Goal: Task Accomplishment & Management: Use online tool/utility

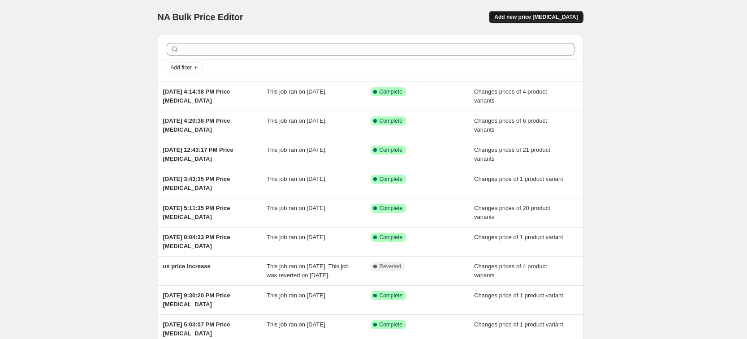
click at [539, 22] on button "Add new price [MEDICAL_DATA]" at bounding box center [536, 17] width 94 height 13
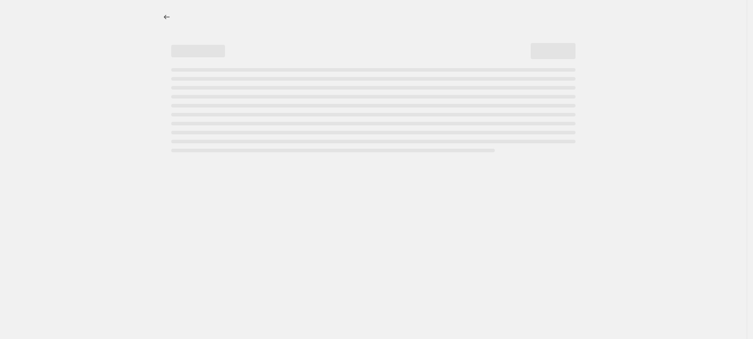
select select "percentage"
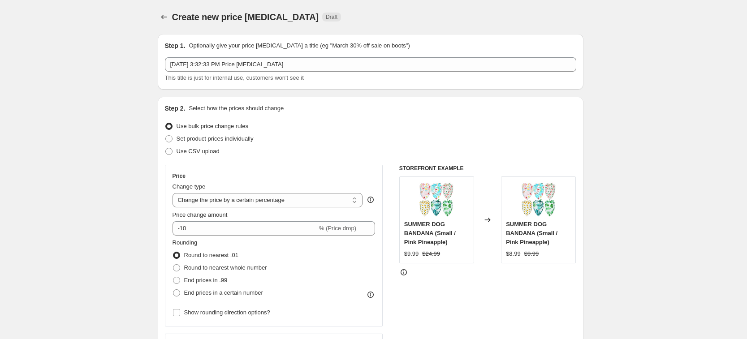
click at [258, 133] on div "Set product prices individually" at bounding box center [370, 139] width 411 height 13
click at [253, 135] on span "Set product prices individually" at bounding box center [214, 138] width 77 height 7
click at [249, 140] on span "Set product prices individually" at bounding box center [214, 138] width 77 height 7
click at [166, 136] on input "Set product prices individually" at bounding box center [165, 135] width 0 height 0
radio input "true"
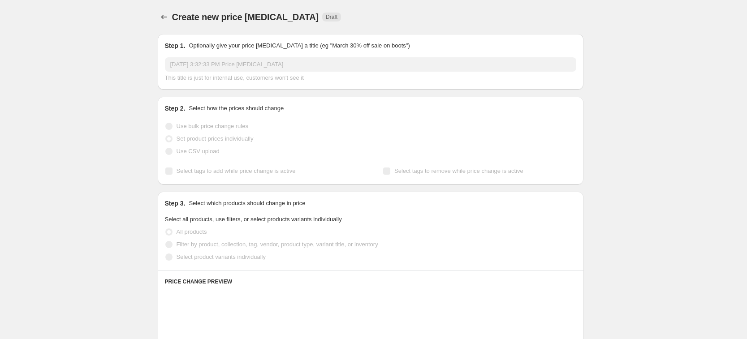
click at [215, 260] on span "Select product variants individually" at bounding box center [220, 257] width 89 height 7
click at [166, 254] on input "Select product variants individually" at bounding box center [165, 254] width 0 height 0
radio input "true"
click at [216, 259] on span "Select product variants individually" at bounding box center [220, 257] width 89 height 7
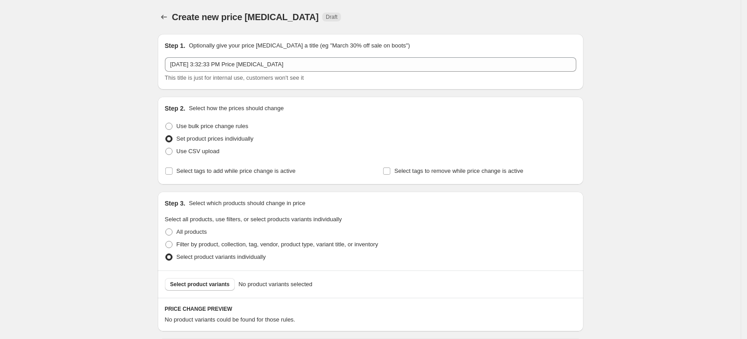
click at [216, 259] on span "Select product variants individually" at bounding box center [220, 257] width 89 height 7
click at [166, 254] on input "Select product variants individually" at bounding box center [165, 254] width 0 height 0
click at [219, 282] on span "Select product variants" at bounding box center [200, 284] width 60 height 7
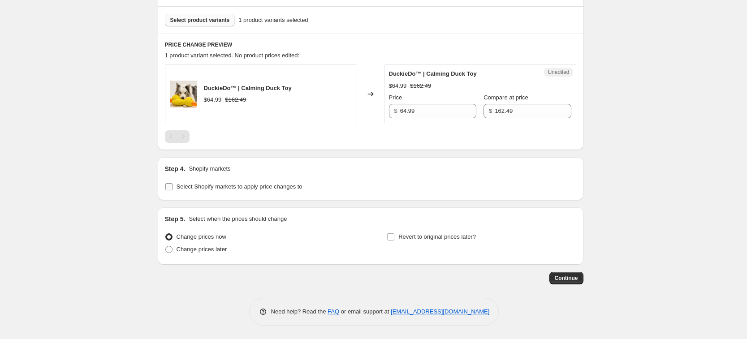
click at [242, 188] on span "Select Shopify markets to apply price changes to" at bounding box center [239, 186] width 126 height 7
click at [172, 188] on input "Select Shopify markets to apply price changes to" at bounding box center [168, 186] width 7 height 7
checkbox input "true"
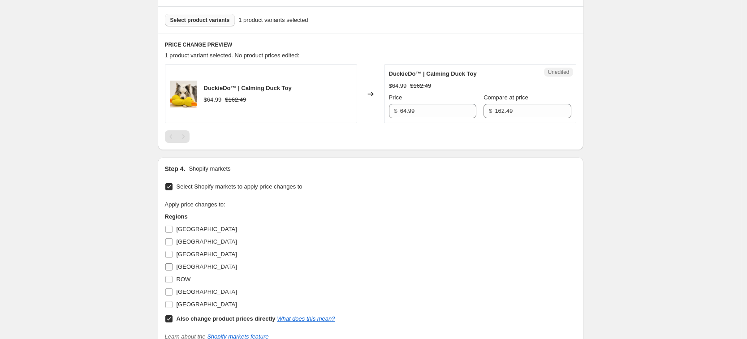
click at [177, 262] on label "[GEOGRAPHIC_DATA]" at bounding box center [201, 267] width 72 height 13
click at [172, 263] on input "[GEOGRAPHIC_DATA]" at bounding box center [168, 266] width 7 height 7
checkbox input "true"
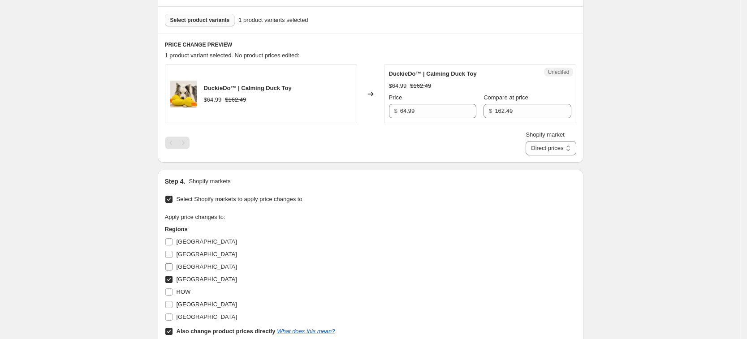
click at [180, 266] on span "[GEOGRAPHIC_DATA]" at bounding box center [206, 266] width 60 height 7
click at [172, 266] on input "[GEOGRAPHIC_DATA]" at bounding box center [168, 266] width 7 height 7
checkbox input "true"
click at [191, 301] on span "[GEOGRAPHIC_DATA]" at bounding box center [206, 304] width 60 height 7
click at [172, 301] on input "[GEOGRAPHIC_DATA]" at bounding box center [168, 304] width 7 height 7
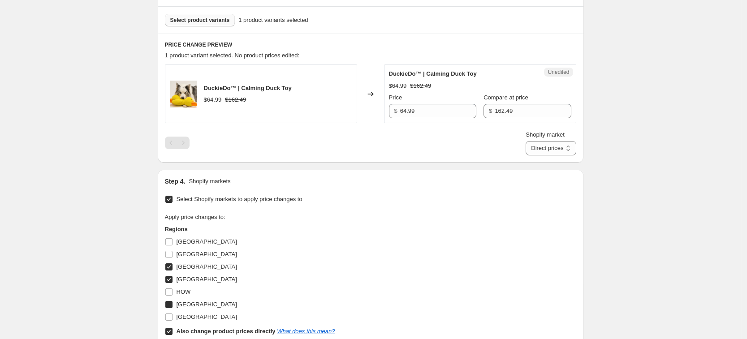
checkbox input "true"
click at [192, 315] on span "[GEOGRAPHIC_DATA]" at bounding box center [206, 317] width 60 height 7
click at [172, 315] on input "[GEOGRAPHIC_DATA]" at bounding box center [168, 317] width 7 height 7
checkbox input "true"
click at [200, 326] on b "Also change product prices directly" at bounding box center [225, 331] width 99 height 7
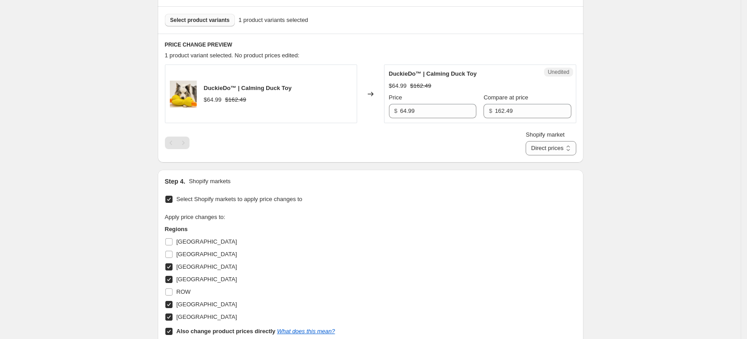
click at [172, 326] on input "Also change product prices directly What does this mean?" at bounding box center [168, 331] width 7 height 7
checkbox input "false"
select select "65872068892"
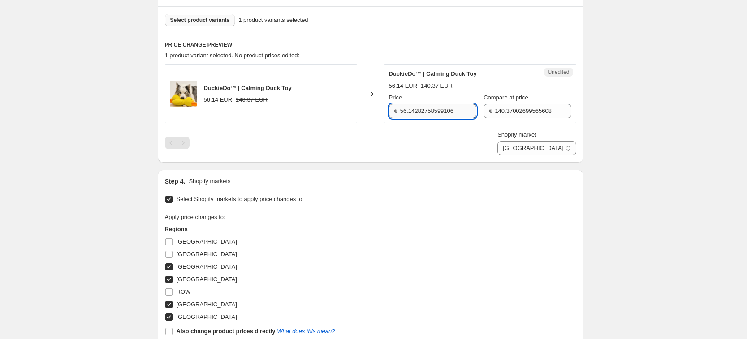
click at [425, 104] on input "56.14282758599106" at bounding box center [438, 111] width 76 height 14
type input "64.99"
click at [524, 108] on input "140.37002699565608" at bounding box center [533, 111] width 76 height 14
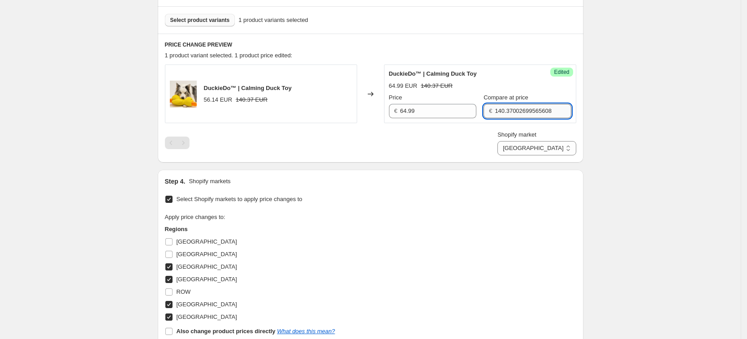
click at [524, 108] on input "140.37002699565608" at bounding box center [533, 111] width 76 height 14
type input "162.49"
drag, startPoint x: 543, startPoint y: 150, endPoint x: 550, endPoint y: 153, distance: 7.2
click at [543, 150] on select "[GEOGRAPHIC_DATA] [GEOGRAPHIC_DATA] [GEOGRAPHIC_DATA] [GEOGRAPHIC_DATA]" at bounding box center [536, 148] width 78 height 14
select select "65872134428"
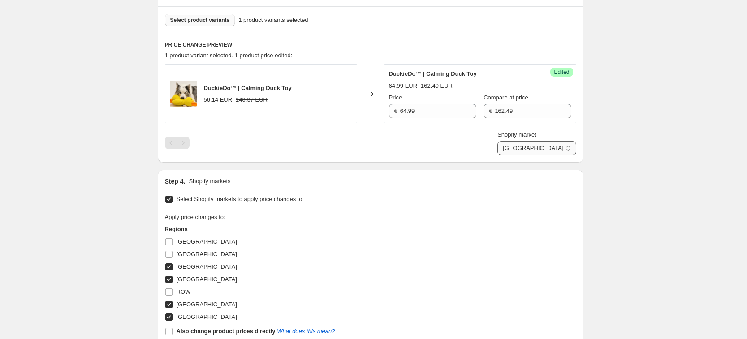
click at [538, 155] on select "[GEOGRAPHIC_DATA] [GEOGRAPHIC_DATA] [GEOGRAPHIC_DATA] [GEOGRAPHIC_DATA]" at bounding box center [536, 148] width 78 height 14
click at [441, 106] on input "56.14282758599106" at bounding box center [438, 111] width 76 height 14
type input "64.99"
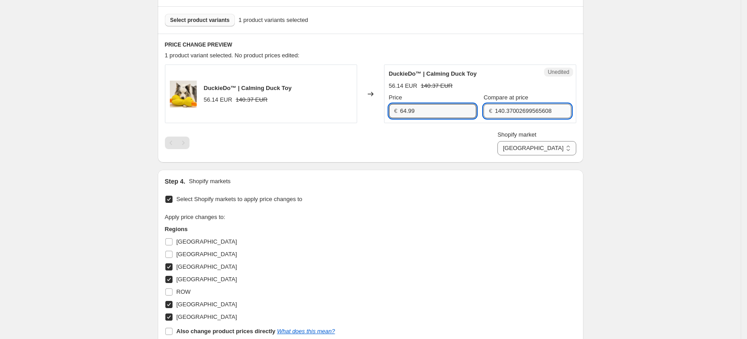
click at [505, 106] on input "140.37002699565608" at bounding box center [533, 111] width 76 height 14
click at [505, 106] on input "140.371002699565608" at bounding box center [533, 111] width 76 height 14
type input "162.49"
click at [556, 148] on select "[GEOGRAPHIC_DATA] [GEOGRAPHIC_DATA] [GEOGRAPHIC_DATA] [GEOGRAPHIC_DATA]" at bounding box center [536, 148] width 78 height 14
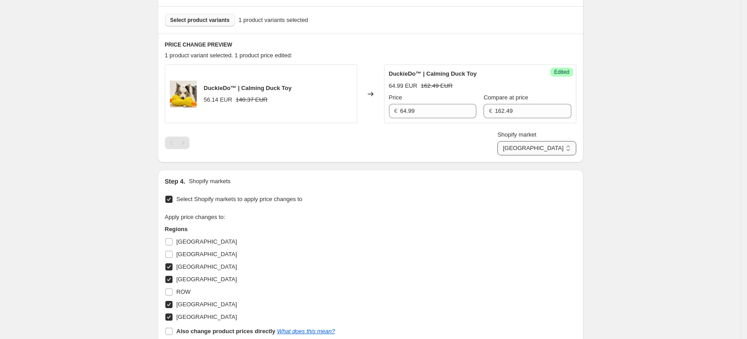
select select "65872167196"
click at [518, 155] on select "[GEOGRAPHIC_DATA] [GEOGRAPHIC_DATA] [GEOGRAPHIC_DATA] [GEOGRAPHIC_DATA]" at bounding box center [536, 148] width 78 height 14
click at [420, 117] on input "49.0445176779924" at bounding box center [438, 111] width 76 height 14
type input "64.99"
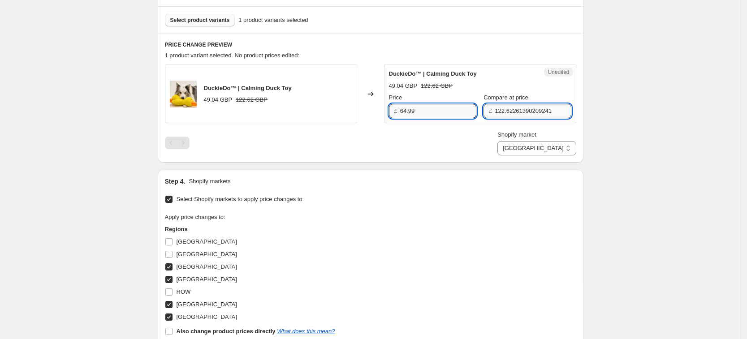
click at [505, 111] on input "122.62261390209241" at bounding box center [533, 111] width 76 height 14
type input "162.49"
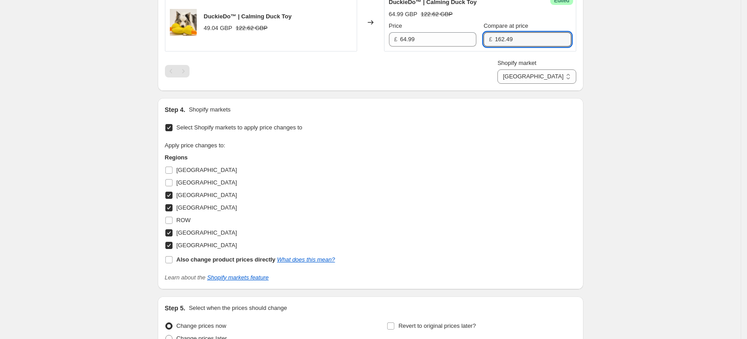
scroll to position [425, 0]
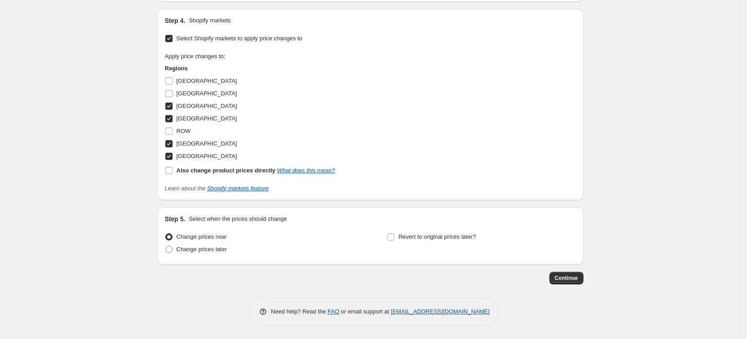
click at [574, 275] on span "Continue" at bounding box center [566, 278] width 23 height 7
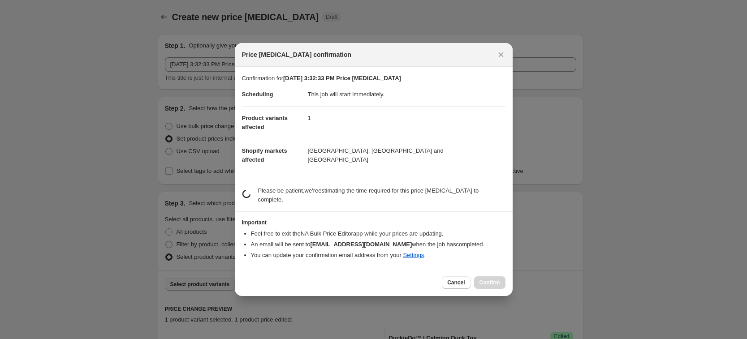
scroll to position [0, 0]
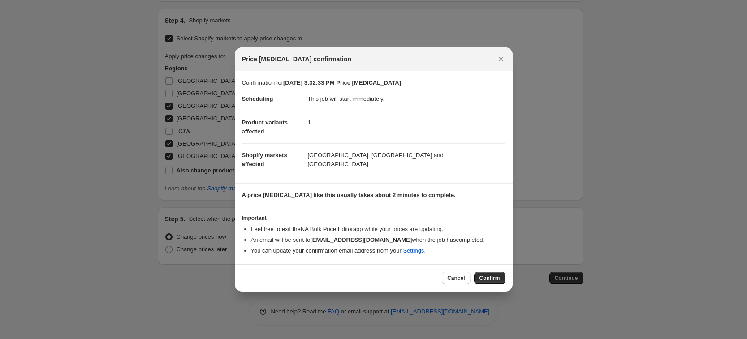
click at [495, 280] on span "Confirm" at bounding box center [489, 278] width 21 height 7
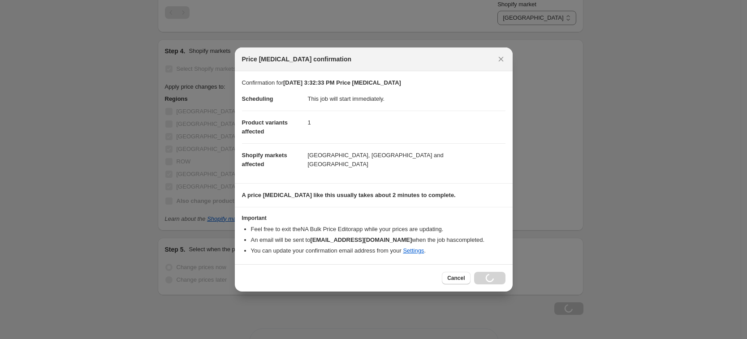
scroll to position [456, 0]
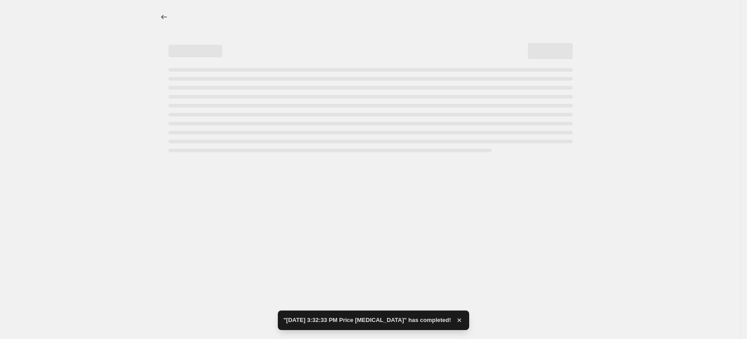
select select "65872167196"
